Goal: Information Seeking & Learning: Learn about a topic

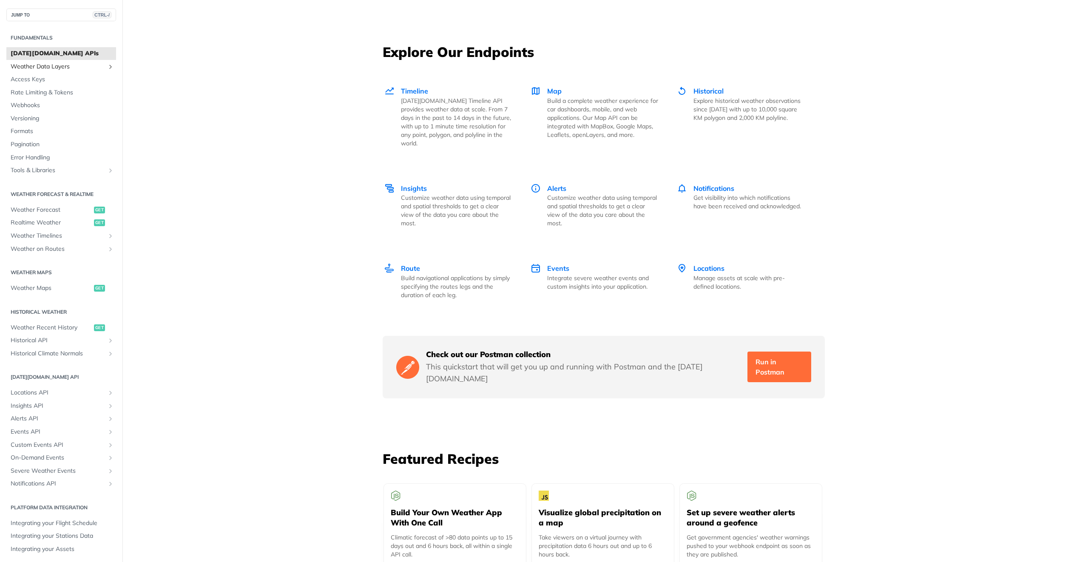
scroll to position [1074, 0]
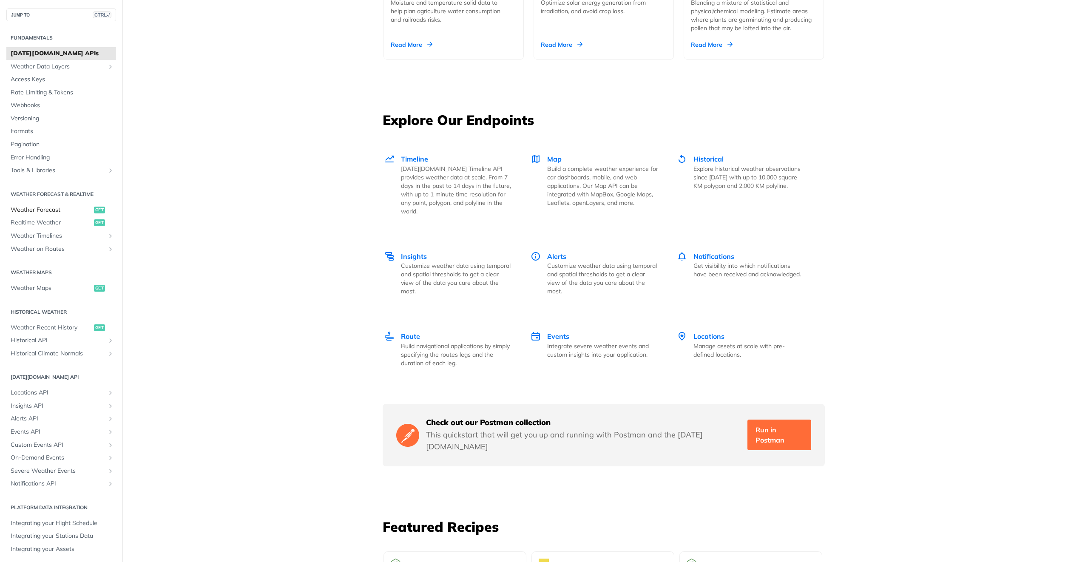
click at [43, 210] on span "Weather Forecast" at bounding box center [51, 210] width 81 height 9
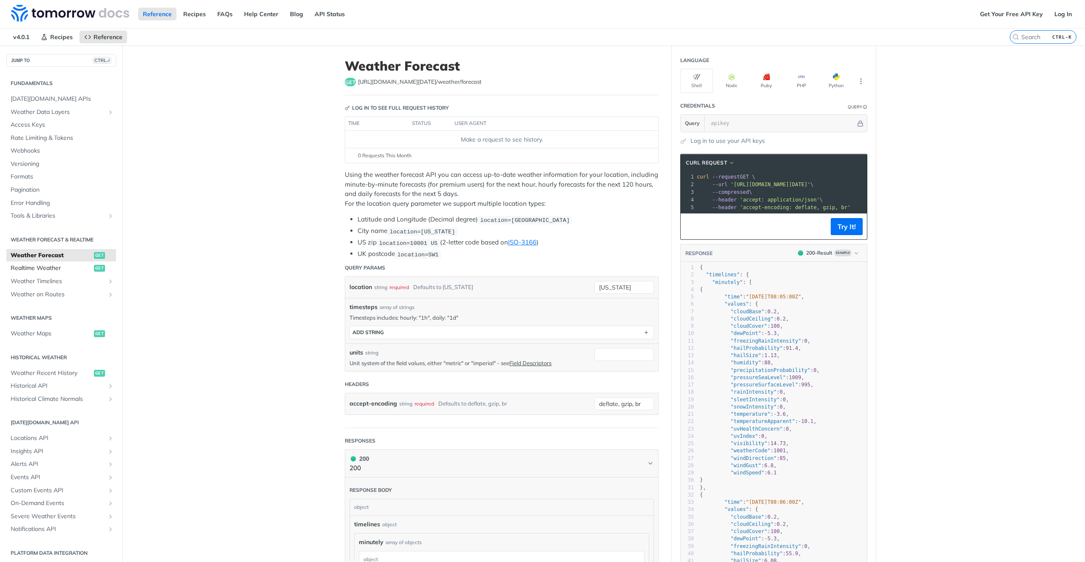
click at [26, 265] on span "Realtime Weather" at bounding box center [51, 268] width 81 height 9
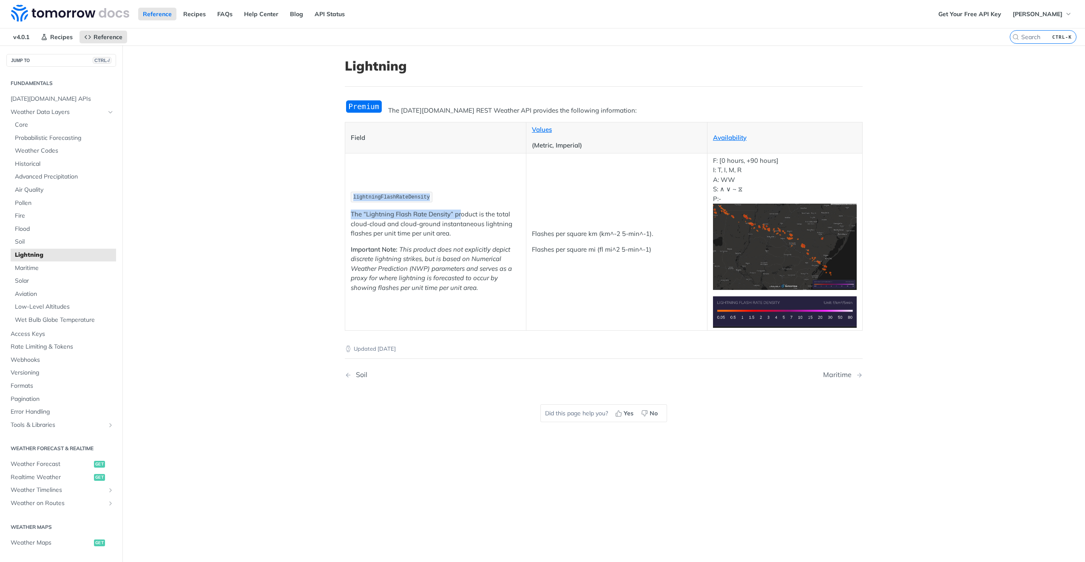
drag, startPoint x: 350, startPoint y: 198, endPoint x: 459, endPoint y: 211, distance: 109.6
click at [459, 211] on td "lightningFlashRateDensity The “Lightning Flash Rate Density” product is the tot…" at bounding box center [435, 241] width 181 height 177
drag, startPoint x: 459, startPoint y: 211, endPoint x: 399, endPoint y: 231, distance: 63.4
click at [399, 231] on p "The “Lightning Flash Rate Density” product is the total cloud-cloud and cloud-g…" at bounding box center [436, 224] width 170 height 29
